Goal: Information Seeking & Learning: Learn about a topic

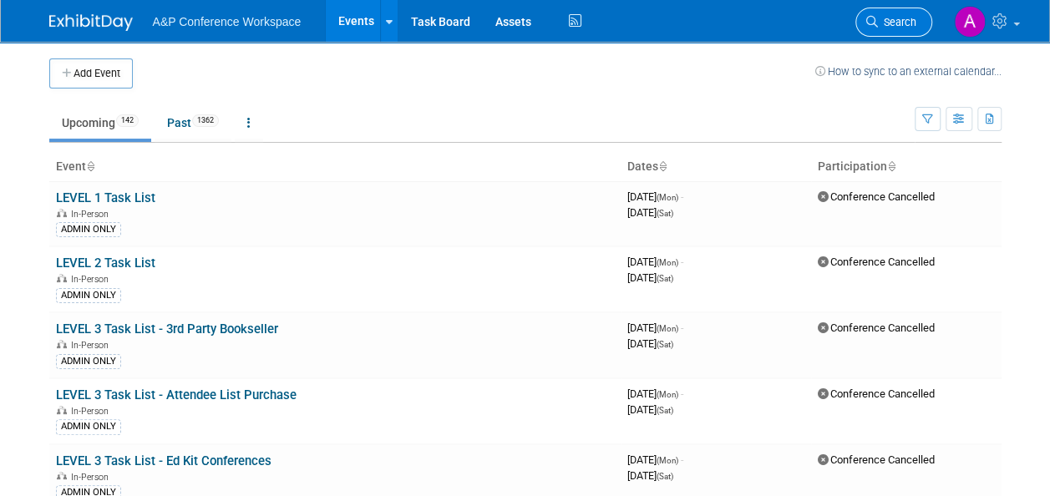
click at [918, 25] on link "Search" at bounding box center [893, 22] width 77 height 29
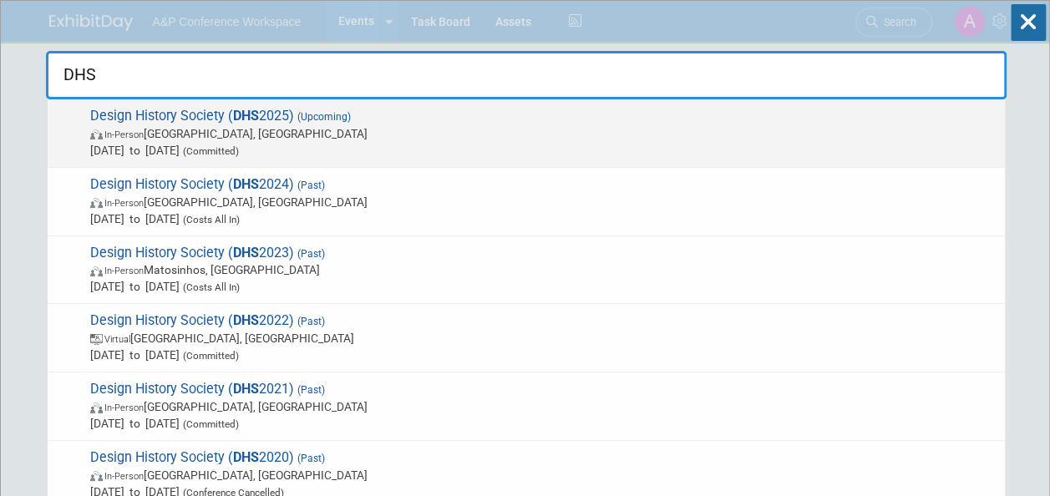
type input "DHS"
click at [238, 127] on span "In-Person [GEOGRAPHIC_DATA], [GEOGRAPHIC_DATA]" at bounding box center [543, 133] width 906 height 17
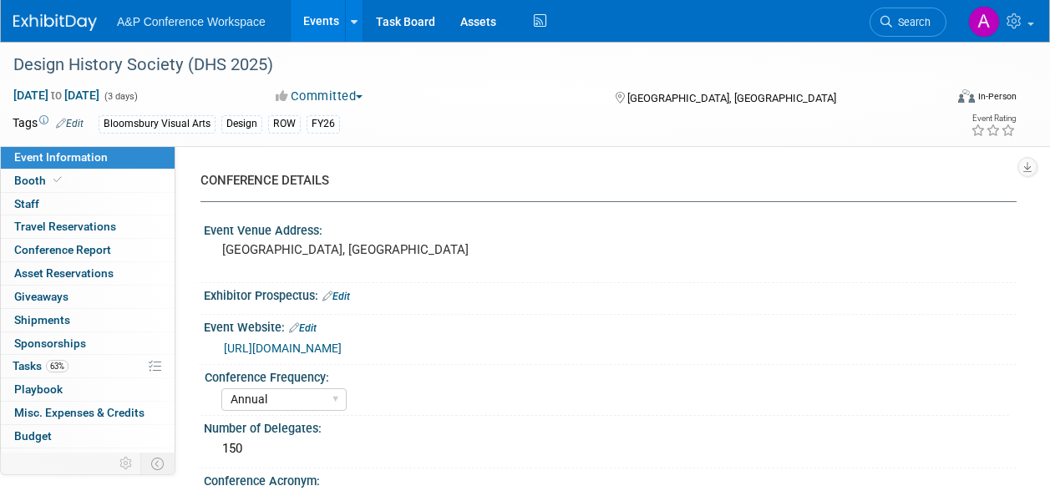
select select "Annual"
select select "Level 2"
select select "In-Person Booth"
select select "Design"
select select "Bloomsbury Visual Arts"
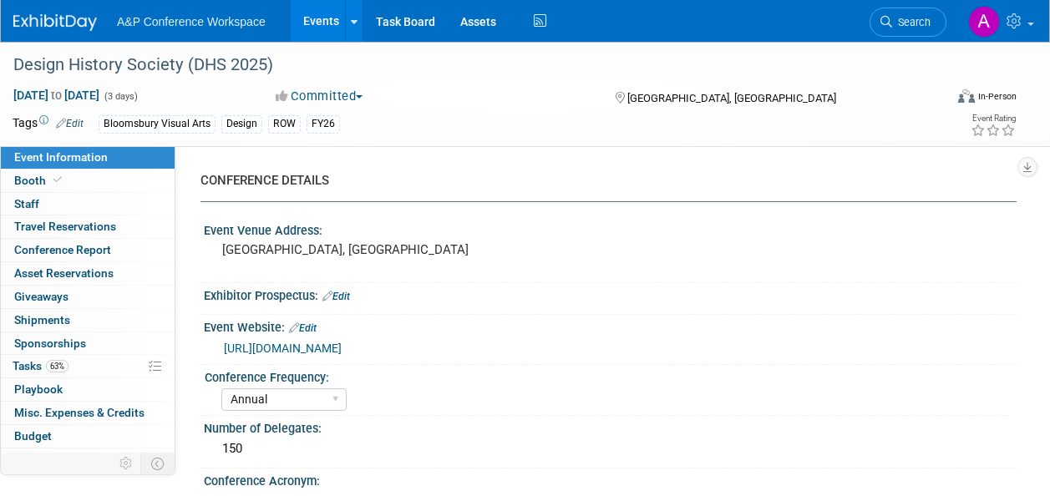
select select "[PERSON_NAME]"
select select "Networking/Commissioning"
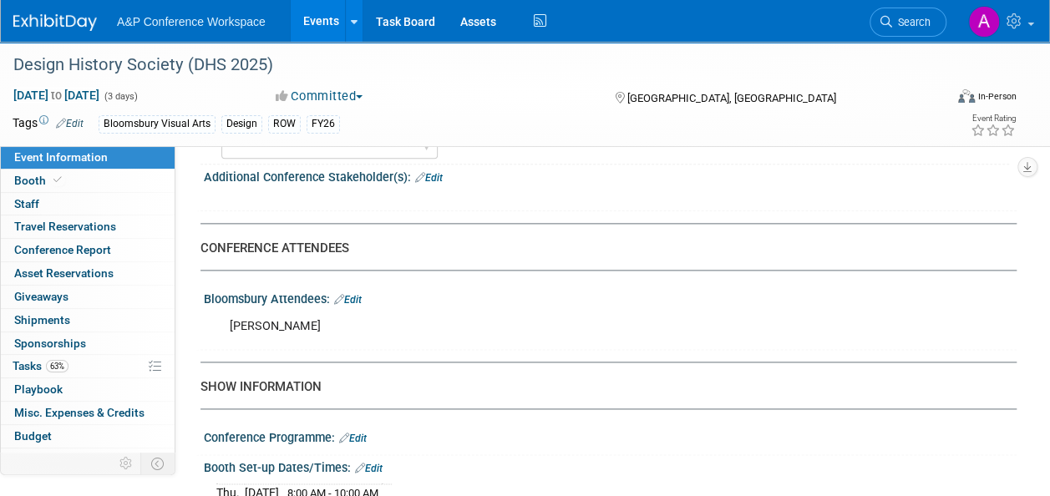
scroll to position [1002, 0]
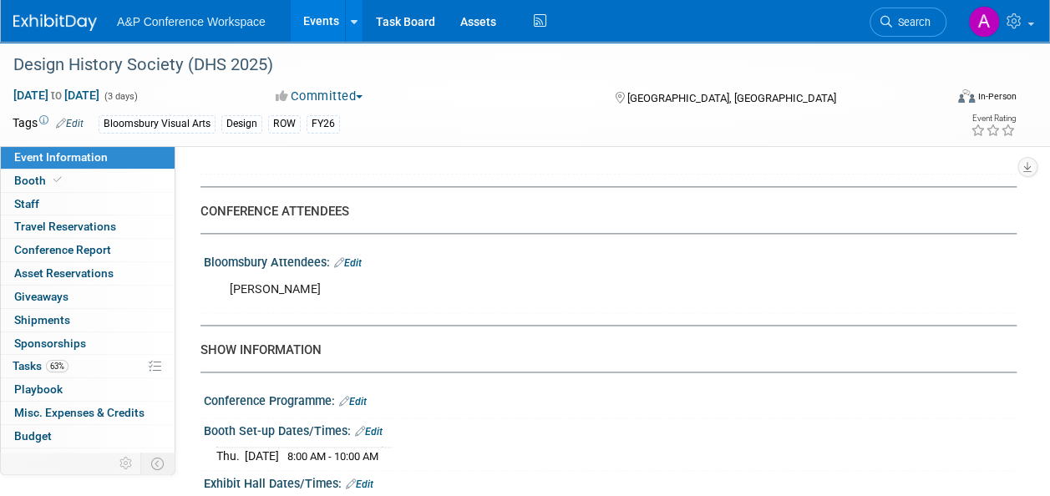
click at [271, 281] on div "[PERSON_NAME]" at bounding box center [536, 289] width 637 height 33
copy div "[PERSON_NAME]"
click at [936, 81] on div "Design History Society (DHS 2025)" at bounding box center [476, 68] width 936 height 28
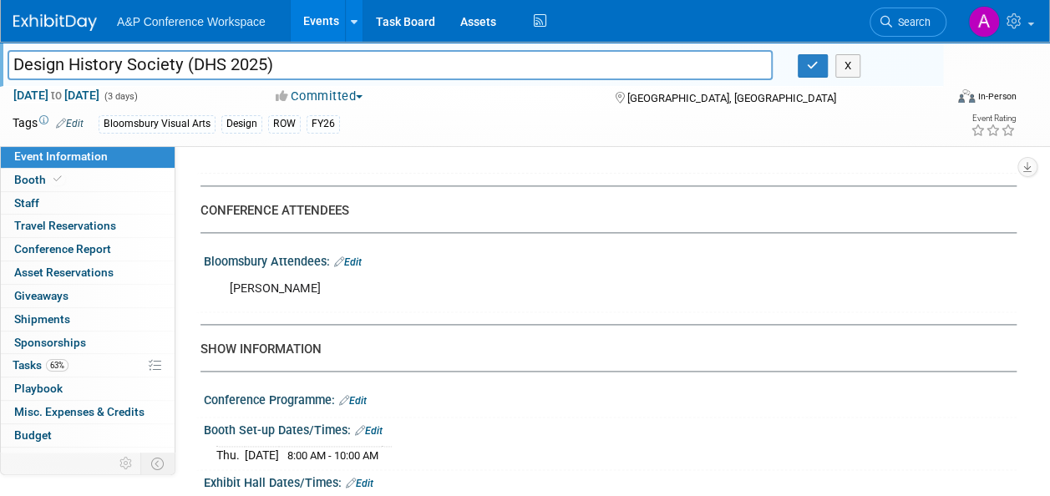
drag, startPoint x: 1011, startPoint y: 242, endPoint x: 956, endPoint y: 242, distance: 55.1
click at [1011, 242] on div "Event Information Event Info Booth Booth 0 Staff 0 Staff 0 Travel Reservations …" at bounding box center [525, 108] width 1050 height 2139
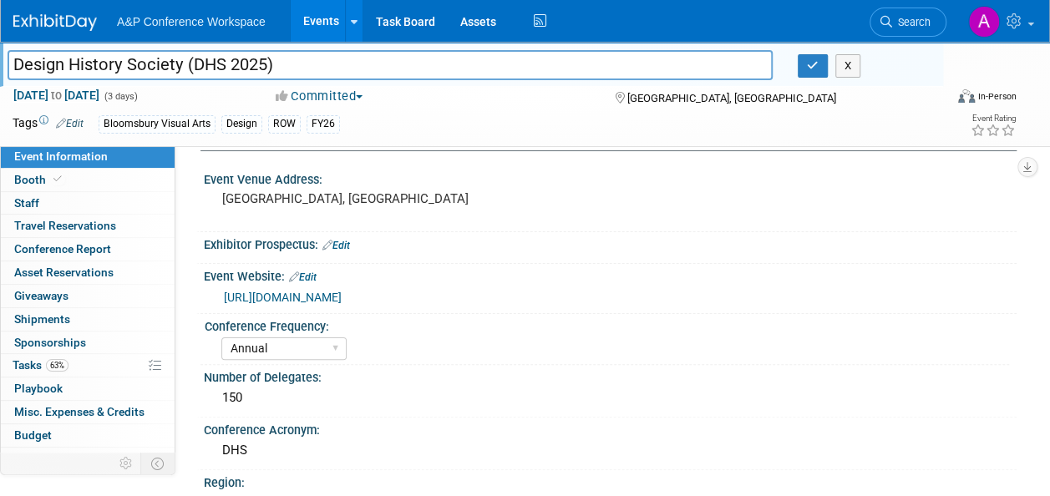
scroll to position [84, 0]
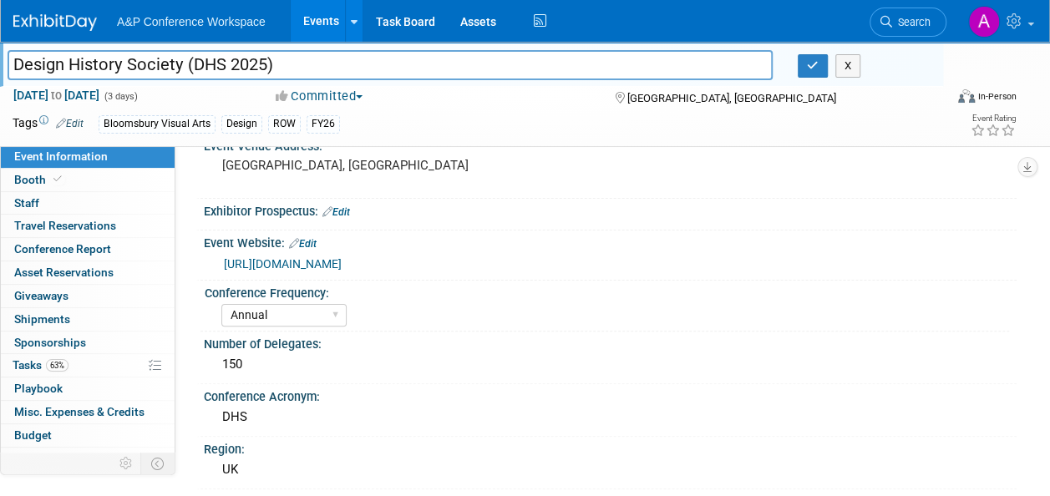
click at [342, 262] on link "[URL][DOMAIN_NAME]" at bounding box center [283, 263] width 118 height 13
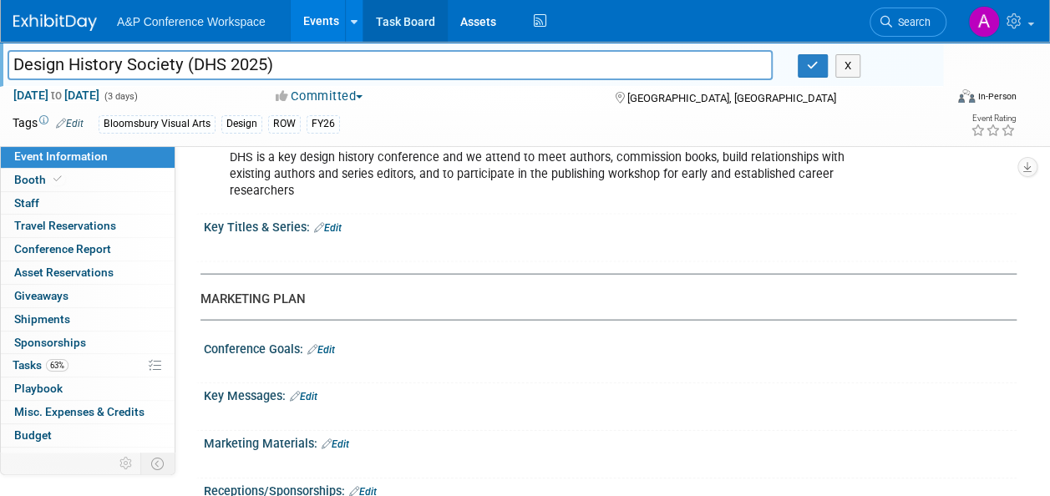
scroll to position [1587, 0]
